Goal: Navigation & Orientation: Find specific page/section

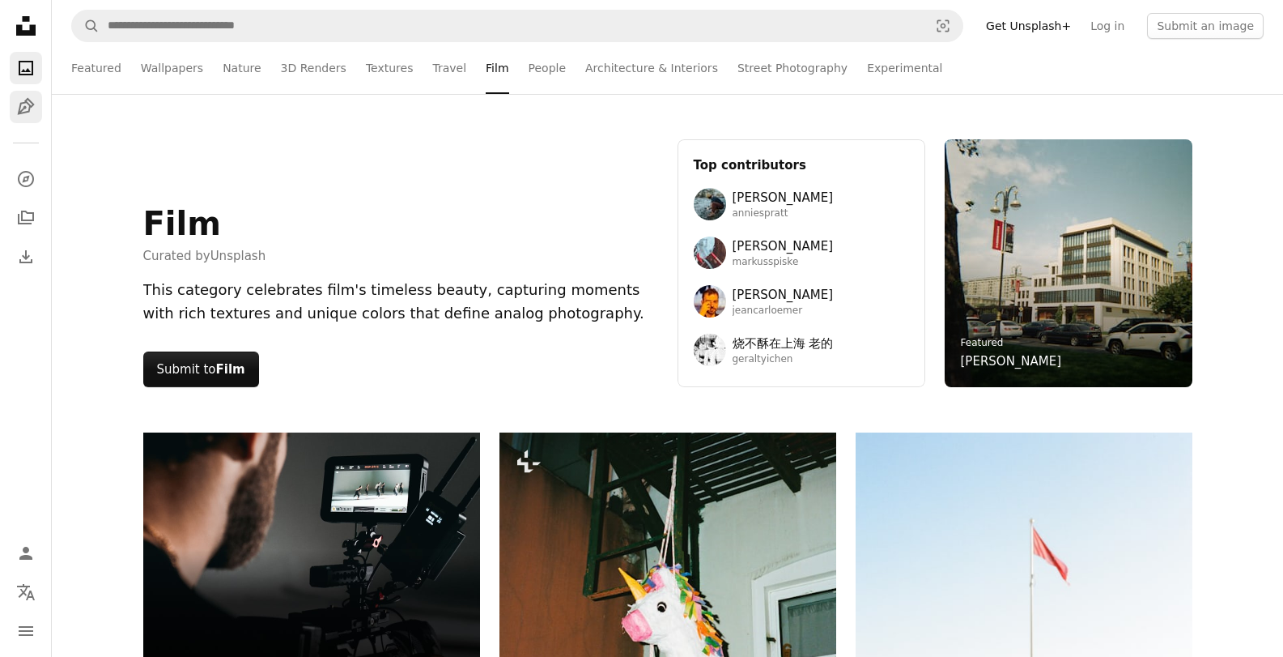
click at [23, 104] on icon "Pen Tool" at bounding box center [25, 106] width 19 height 19
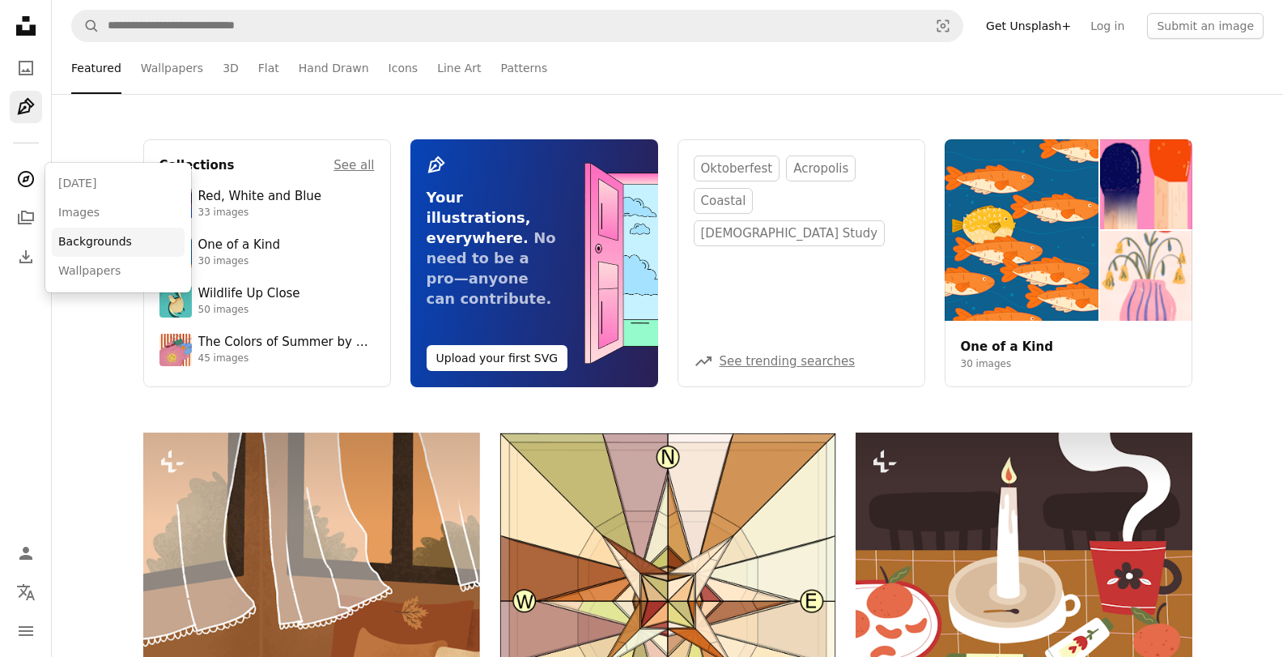
click at [80, 237] on link "Backgrounds" at bounding box center [118, 241] width 133 height 29
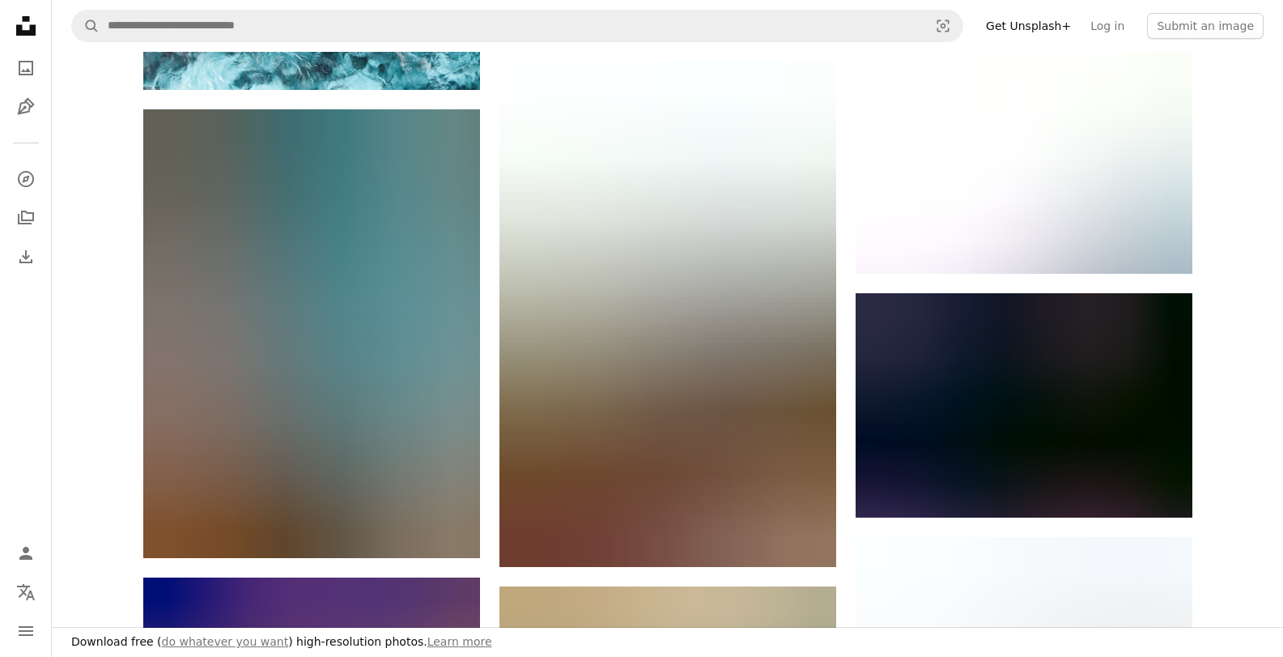
scroll to position [1492, 0]
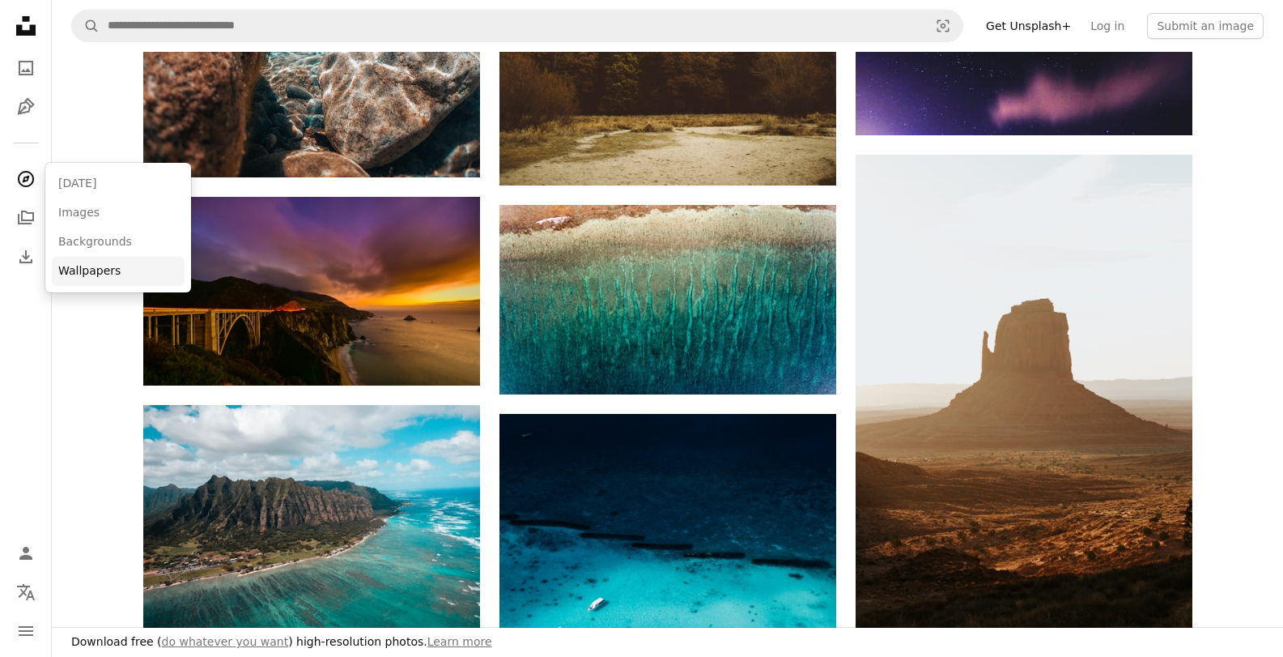
click at [79, 265] on link "Wallpapers" at bounding box center [118, 271] width 133 height 29
